Goal: Information Seeking & Learning: Learn about a topic

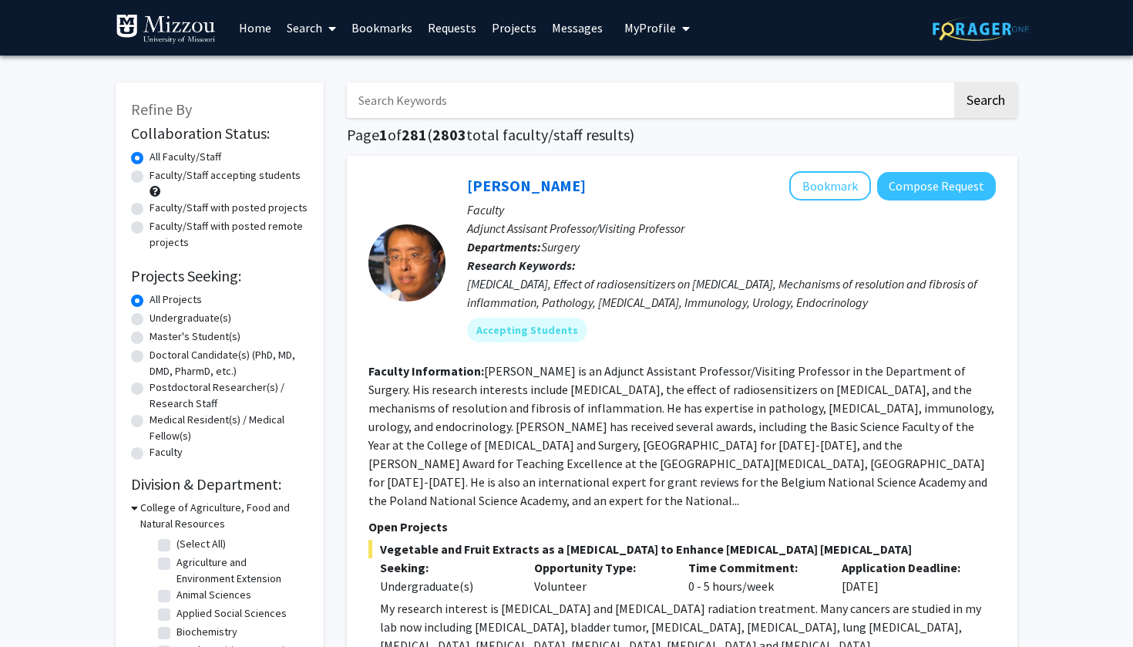
click at [150, 318] on label "Undergraduate(s)" at bounding box center [191, 318] width 82 height 16
click at [150, 318] on input "Undergraduate(s)" at bounding box center [155, 315] width 10 height 10
radio input "true"
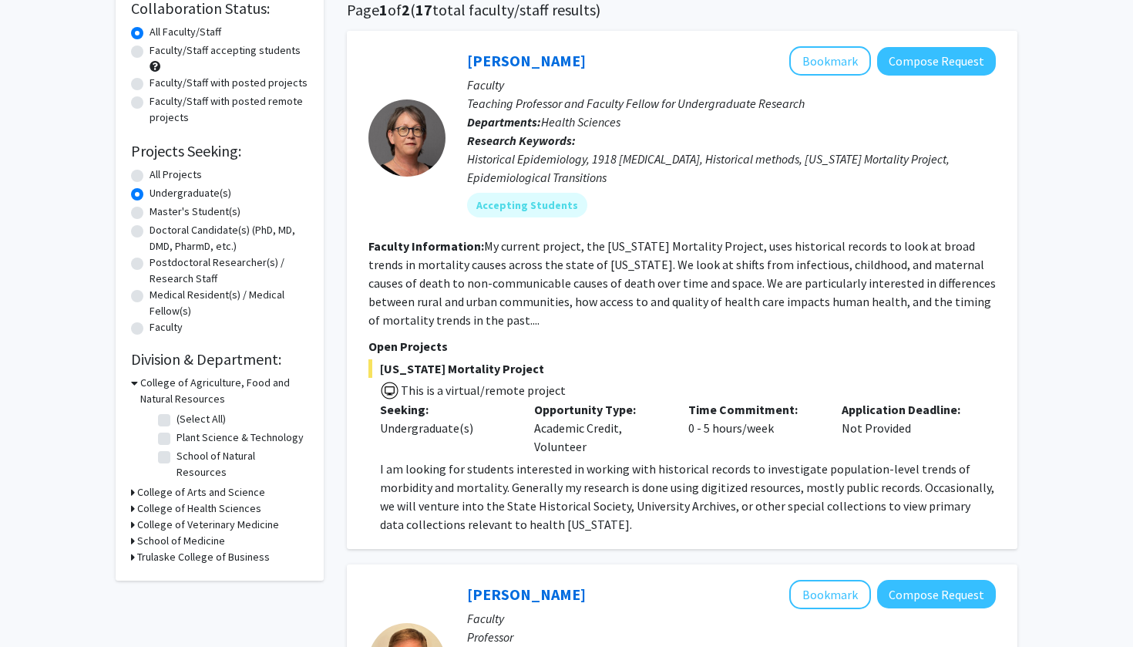
scroll to position [128, 0]
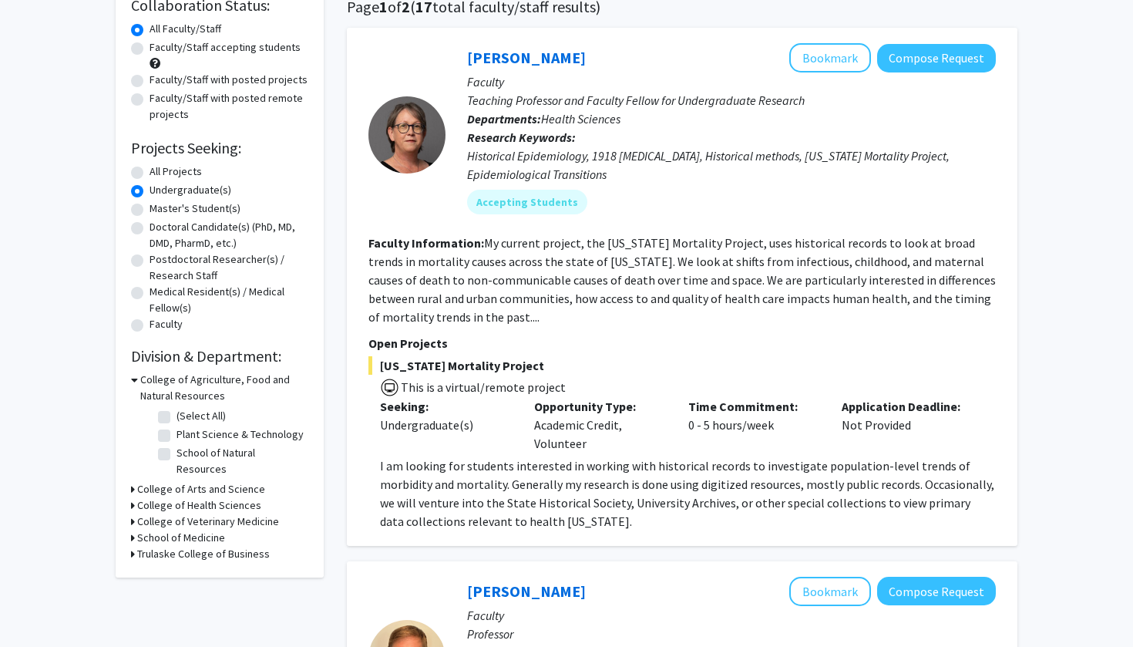
click at [137, 384] on div "College of Agriculture, Food and Natural Resources" at bounding box center [219, 388] width 177 height 32
click at [134, 382] on icon at bounding box center [134, 380] width 7 height 16
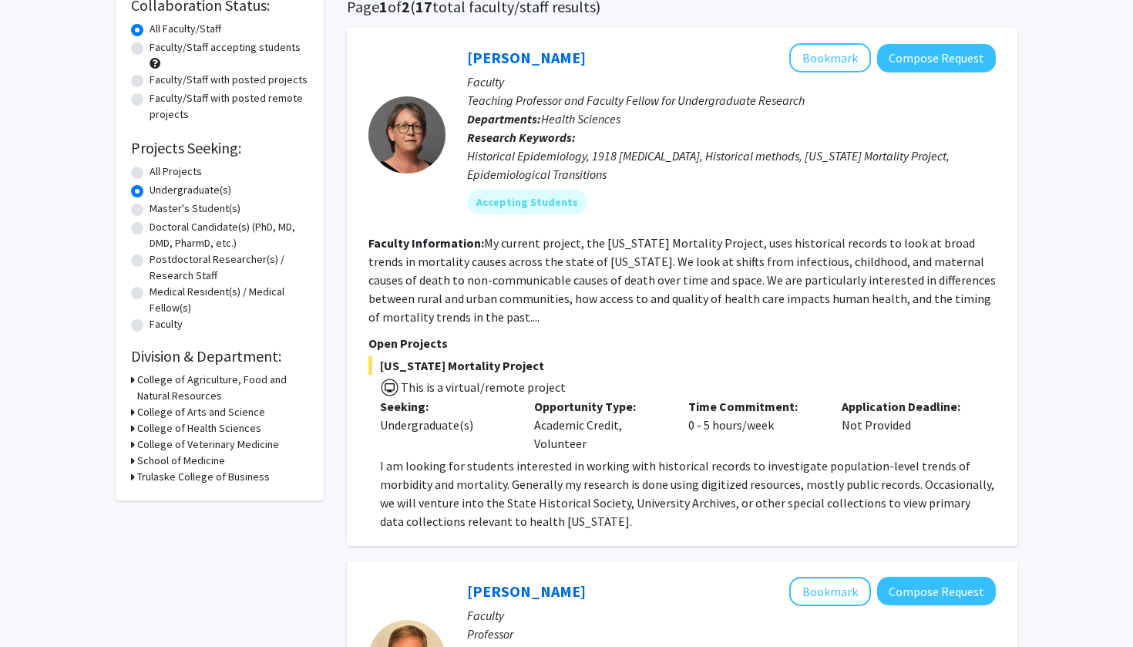
click at [131, 414] on icon at bounding box center [133, 412] width 4 height 16
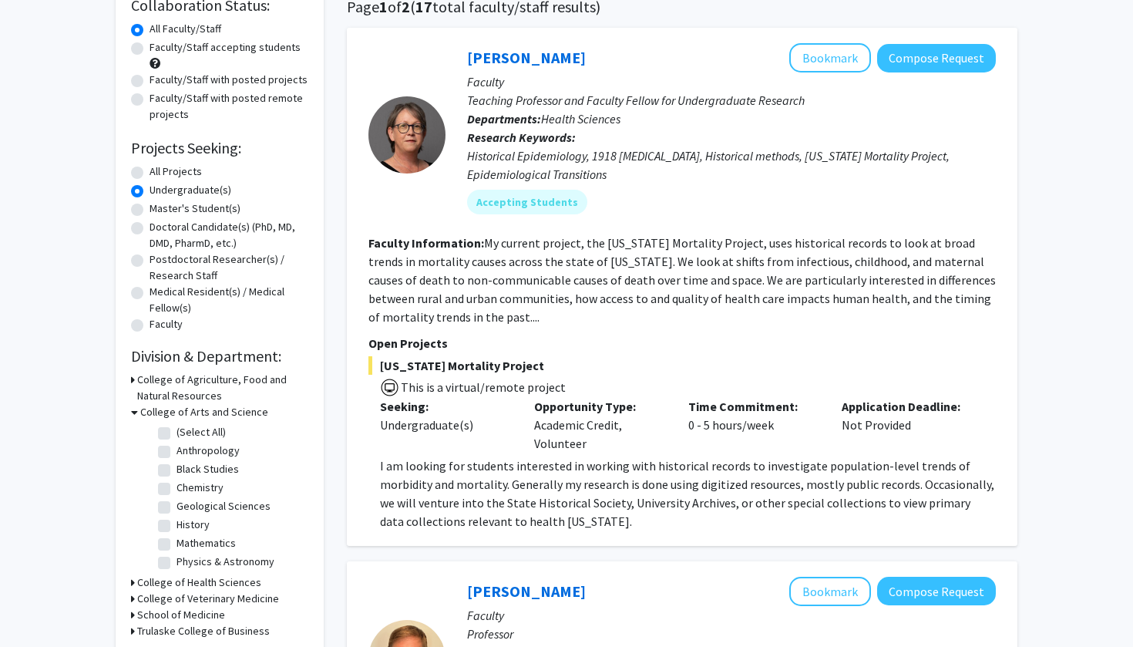
click at [177, 491] on label "Chemistry" at bounding box center [200, 488] width 47 height 16
click at [177, 490] on input "Chemistry" at bounding box center [182, 485] width 10 height 10
checkbox input "true"
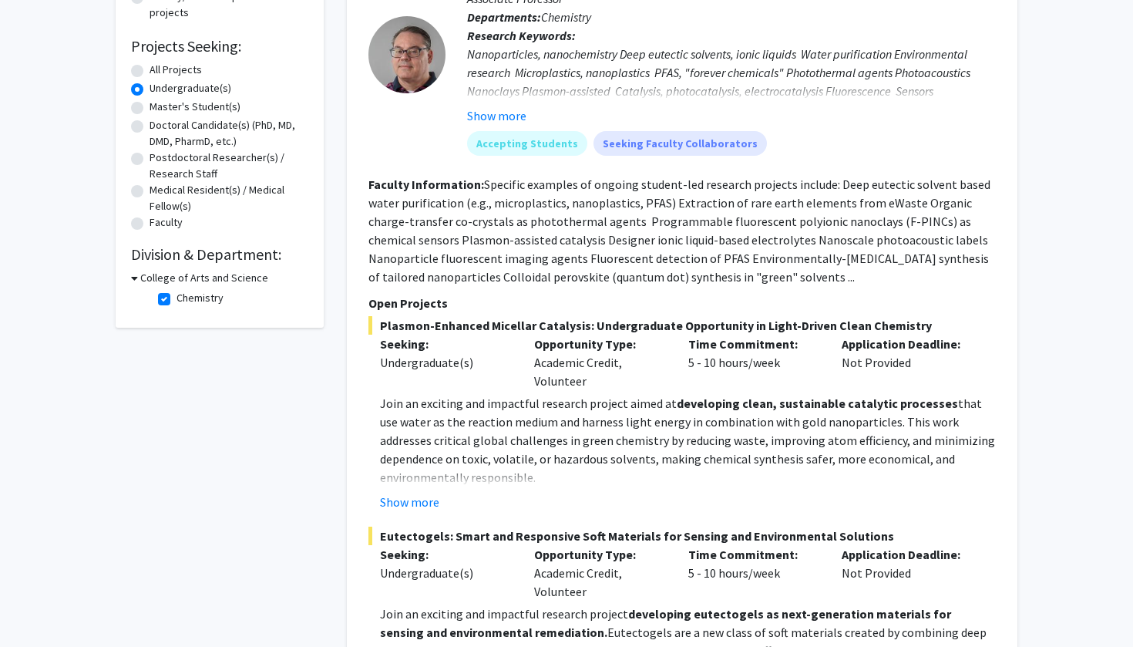
scroll to position [219, 0]
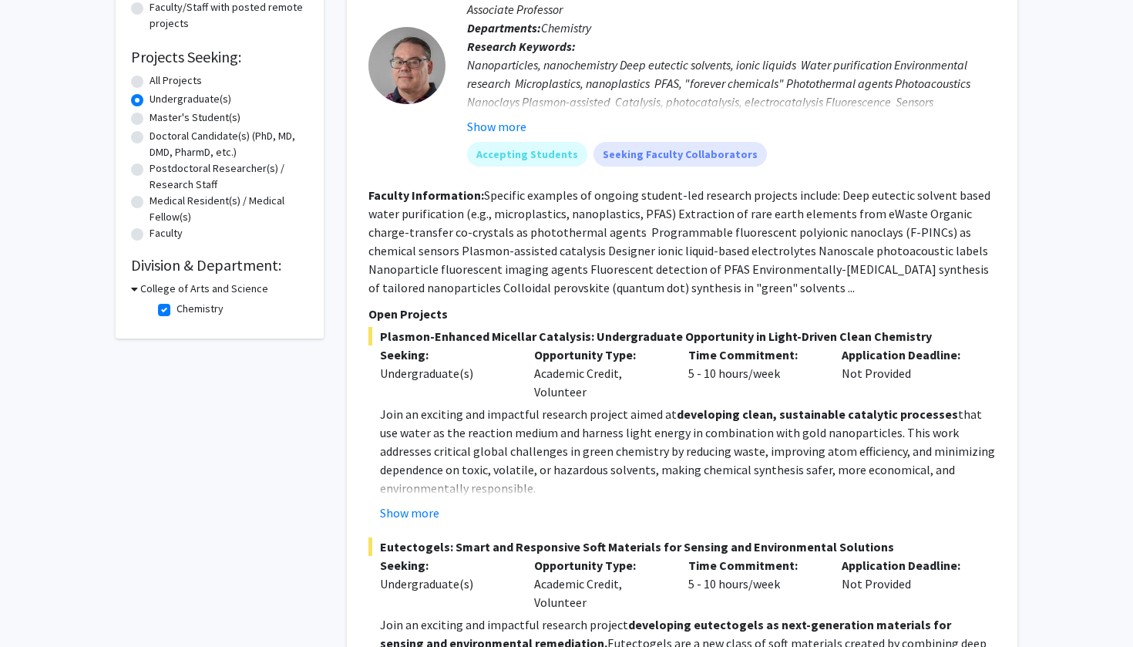
click at [177, 311] on label "Chemistry" at bounding box center [200, 309] width 47 height 16
click at [177, 311] on input "Chemistry" at bounding box center [182, 306] width 10 height 10
checkbox input "false"
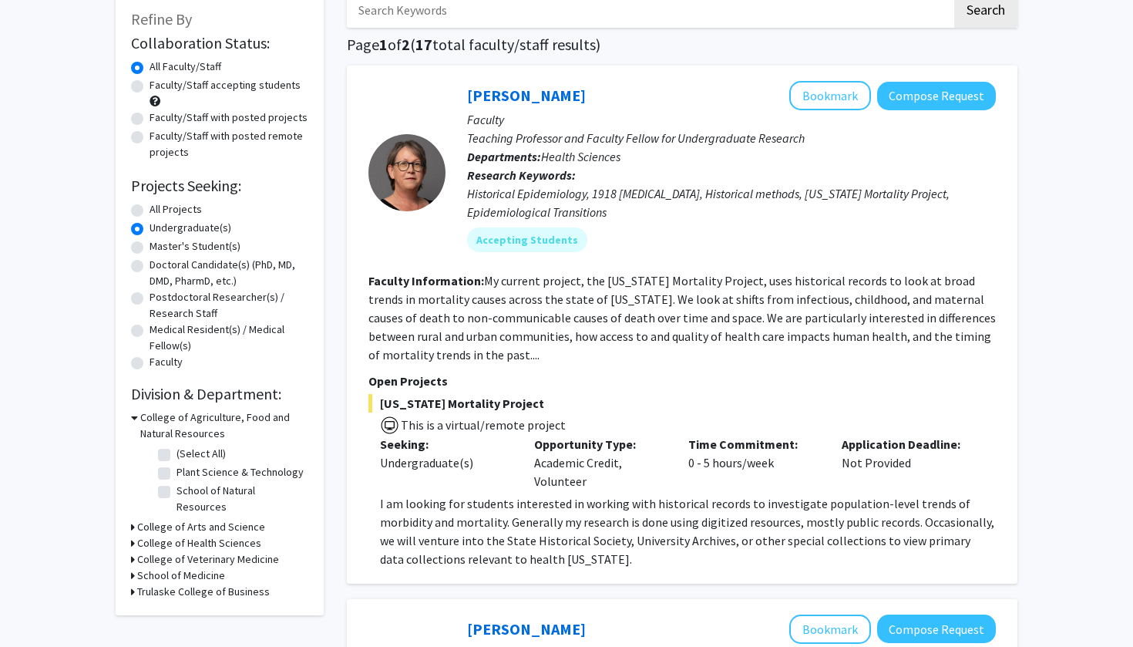
scroll to position [92, 0]
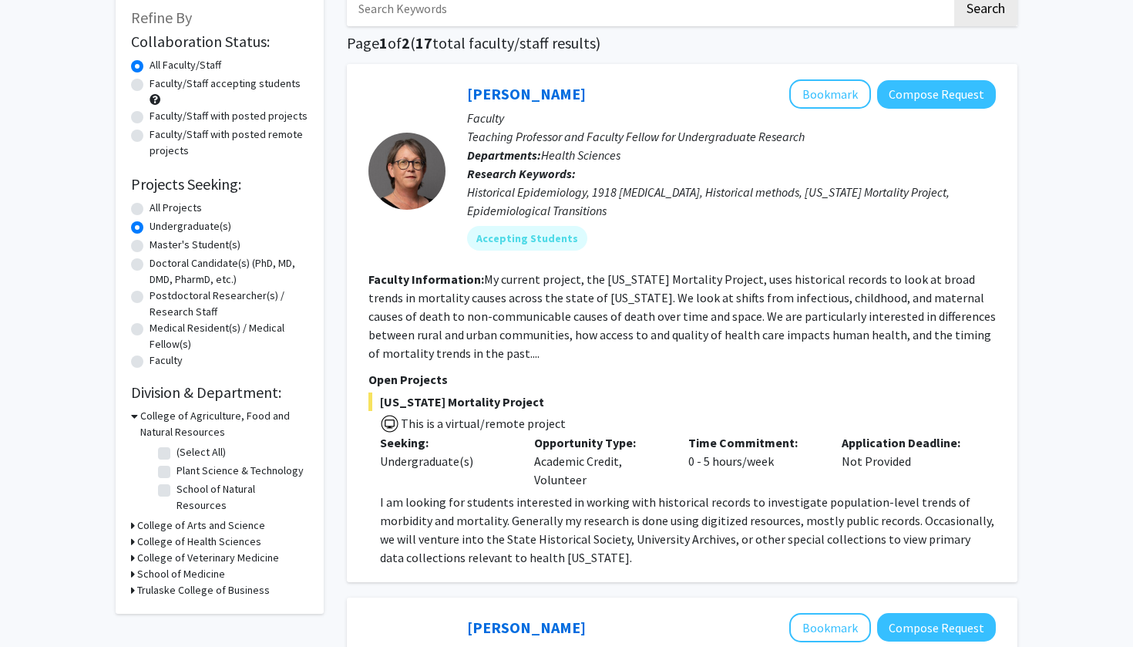
click at [137, 418] on div "College of Agriculture, Food and Natural Resources" at bounding box center [219, 424] width 177 height 32
click at [133, 418] on icon at bounding box center [134, 416] width 7 height 16
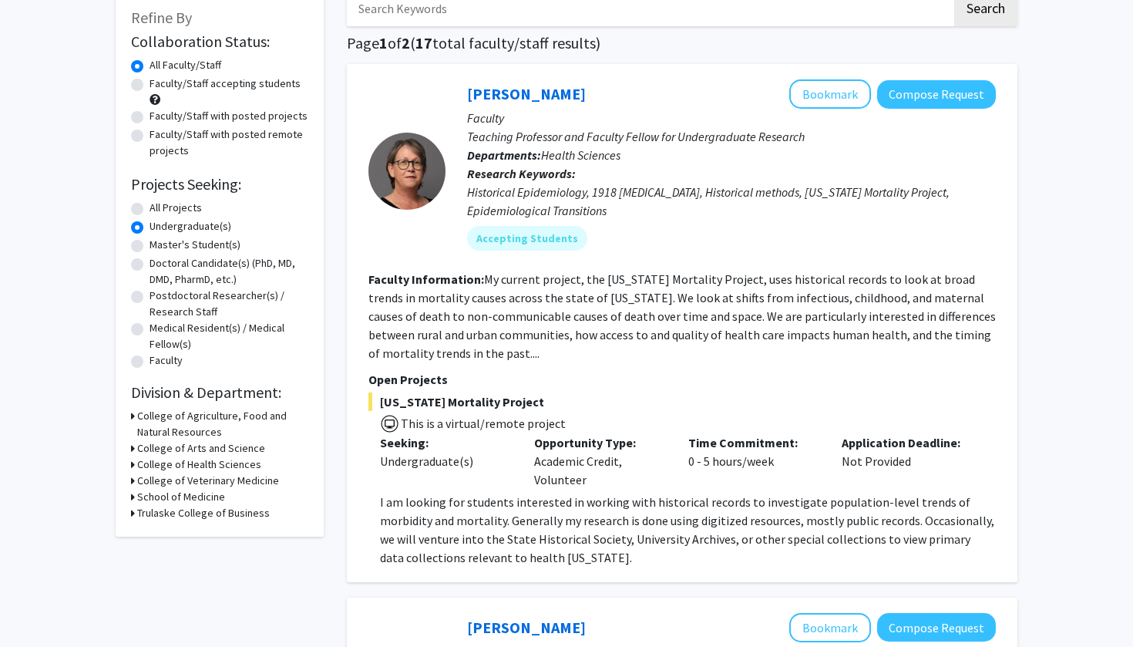
click at [133, 500] on icon at bounding box center [133, 497] width 4 height 16
click at [177, 519] on label "(Select All)" at bounding box center [201, 517] width 49 height 16
click at [177, 519] on input "(Select All)" at bounding box center [182, 514] width 10 height 10
checkbox input "true"
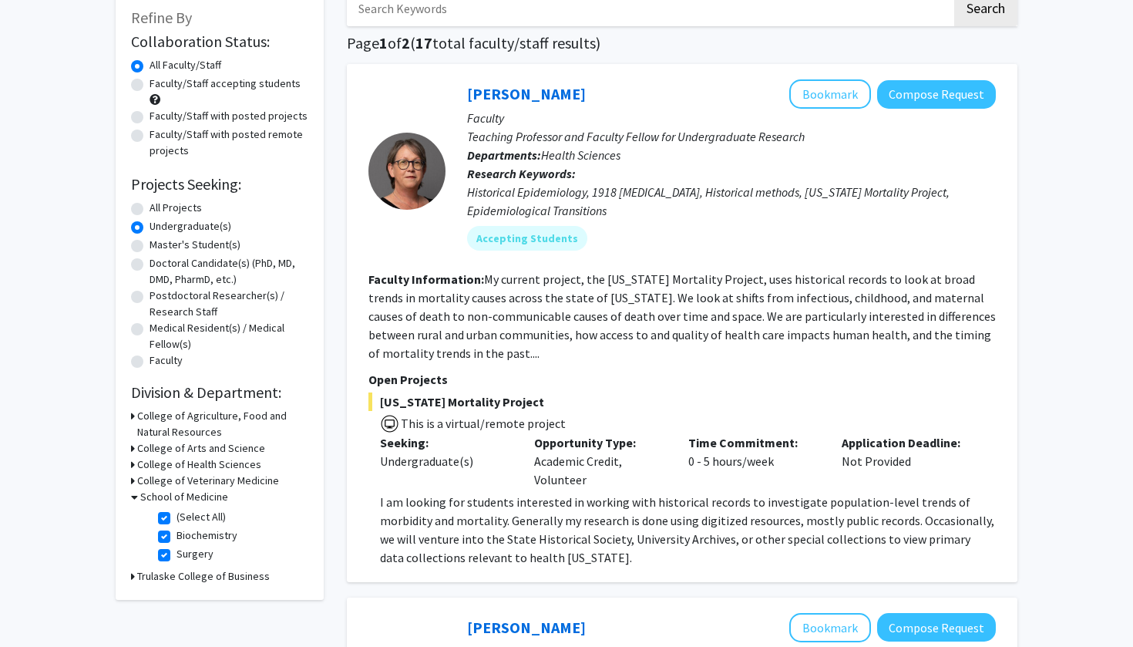
checkbox input "true"
